Goal: Task Accomplishment & Management: Manage account settings

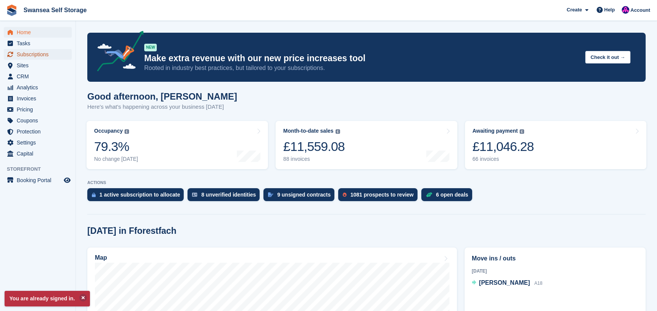
click at [46, 55] on span "Subscriptions" at bounding box center [40, 54] width 46 height 11
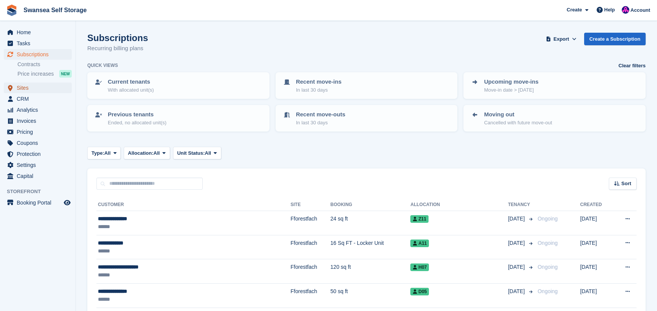
click at [28, 86] on span "Sites" at bounding box center [40, 87] width 46 height 11
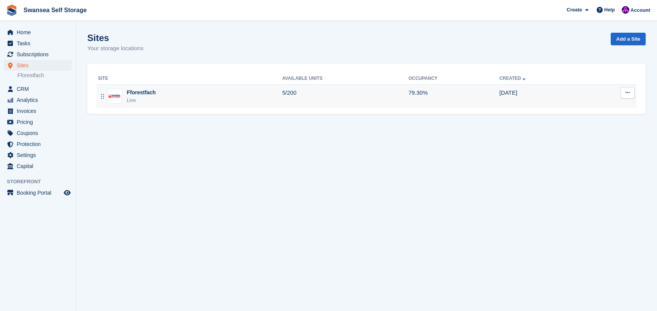
click at [137, 100] on div "Live" at bounding box center [141, 100] width 29 height 8
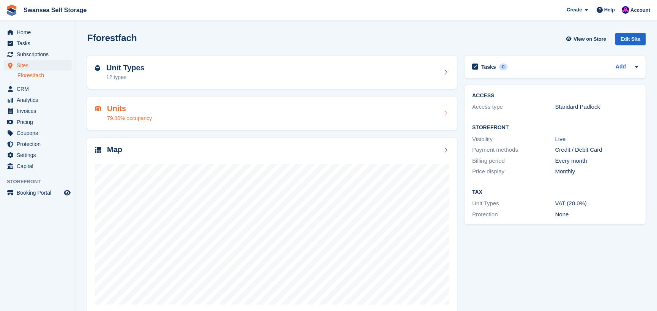
click at [129, 113] on div "Units 79.30% occupancy" at bounding box center [129, 113] width 45 height 18
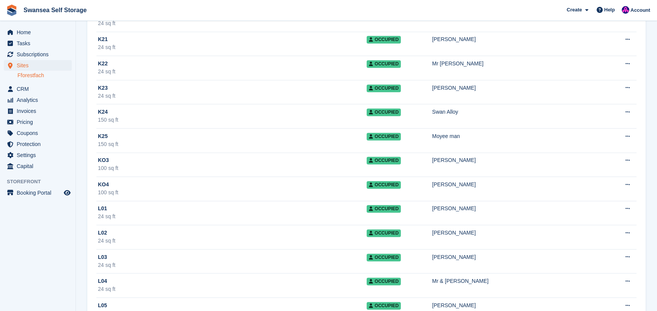
scroll to position [3000, 0]
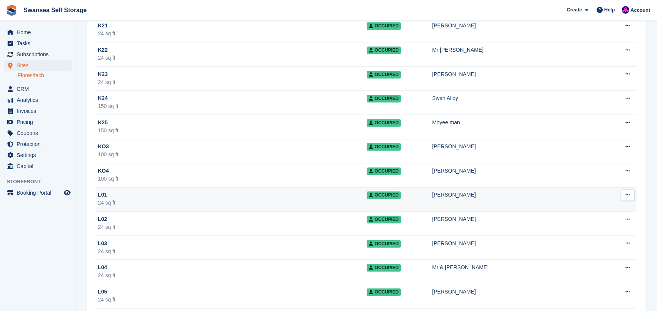
click at [148, 199] on div "24 sq ft" at bounding box center [232, 203] width 269 height 8
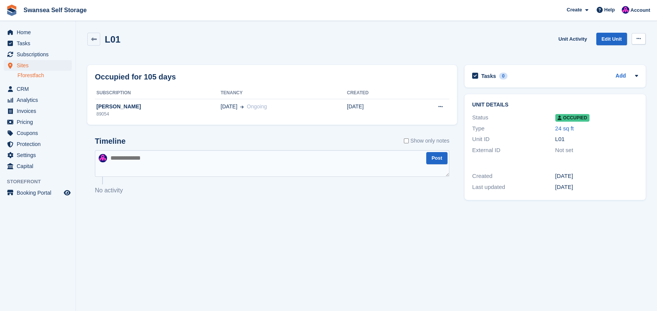
click at [636, 41] on button at bounding box center [639, 38] width 14 height 11
click at [604, 80] on p "Deallocate" at bounding box center [609, 80] width 66 height 10
click at [30, 53] on span "Subscriptions" at bounding box center [40, 54] width 46 height 11
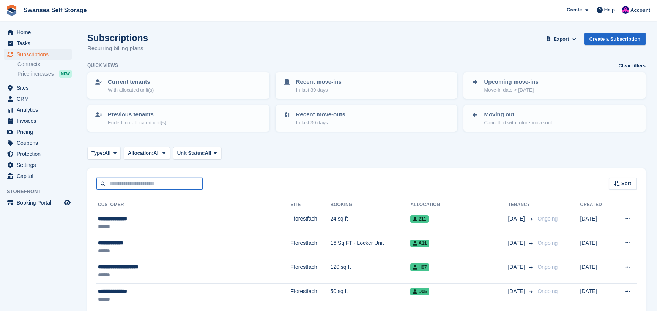
click at [124, 184] on input "text" at bounding box center [149, 183] width 106 height 13
type input "***"
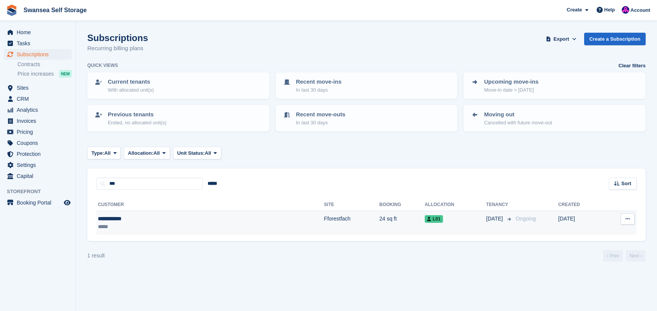
click at [176, 218] on div "**********" at bounding box center [152, 219] width 108 height 8
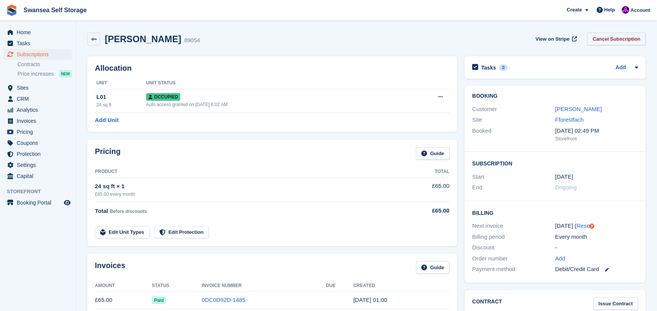
click at [600, 37] on link "Cancel Subscription" at bounding box center [616, 39] width 58 height 13
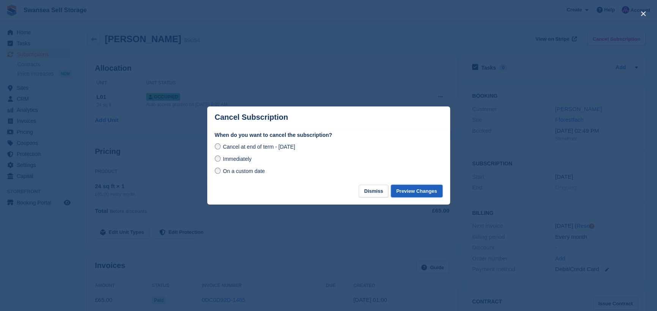
click at [404, 190] on button "Preview Changes" at bounding box center [417, 191] width 52 height 13
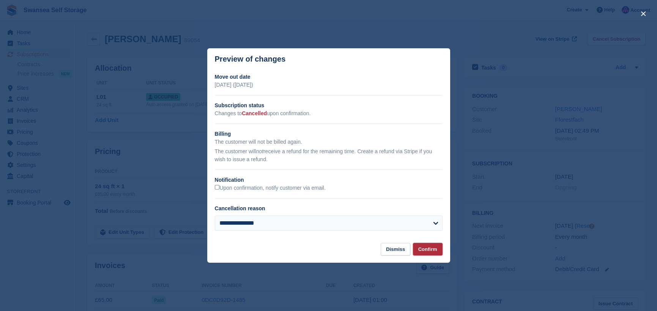
click at [429, 250] on button "Confirm" at bounding box center [428, 249] width 30 height 13
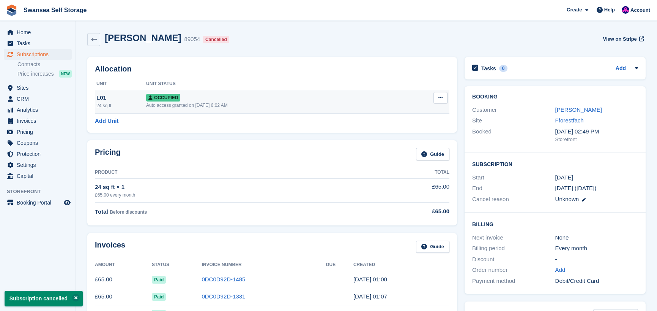
click at [440, 98] on icon at bounding box center [441, 97] width 4 height 5
click at [411, 137] on p "Deallocate" at bounding box center [411, 139] width 66 height 10
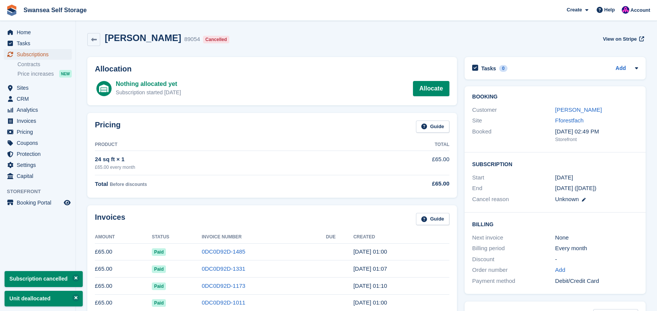
click at [39, 55] on span "Subscriptions" at bounding box center [40, 54] width 46 height 11
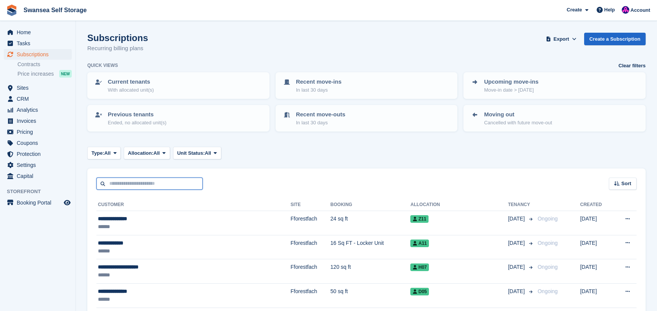
click at [125, 184] on input "text" at bounding box center [149, 183] width 106 height 13
type input "***"
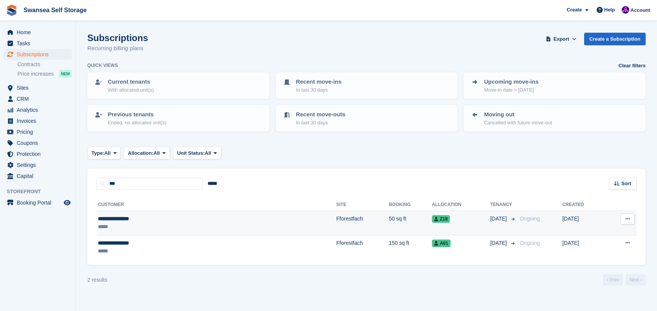
click at [434, 220] on icon at bounding box center [436, 218] width 4 height 5
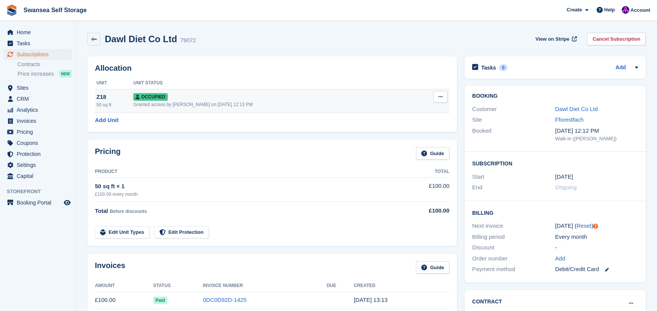
drag, startPoint x: 637, startPoint y: 41, endPoint x: 396, endPoint y: 98, distance: 247.9
click at [615, 36] on link "Cancel Subscription" at bounding box center [616, 39] width 58 height 13
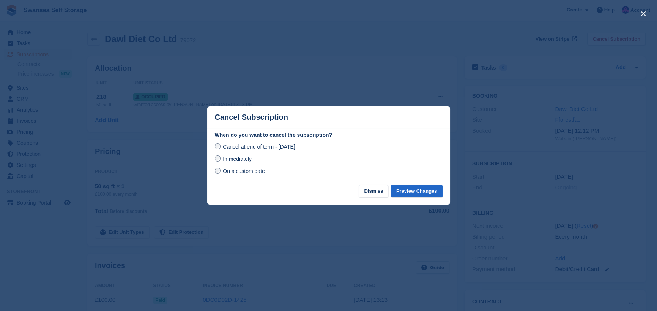
click at [223, 160] on span "Immediately" at bounding box center [237, 159] width 28 height 6
click at [410, 189] on button "Preview Changes" at bounding box center [417, 191] width 52 height 13
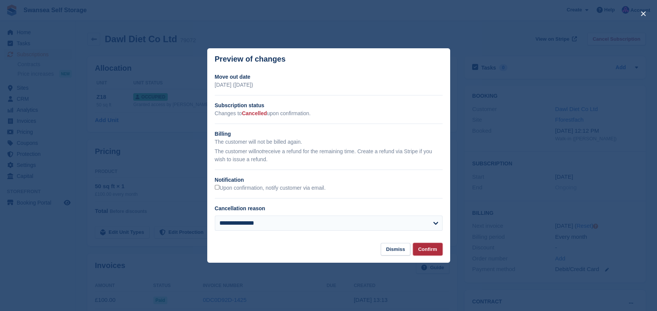
click at [425, 253] on button "Confirm" at bounding box center [428, 249] width 30 height 13
